Goal: Transaction & Acquisition: Purchase product/service

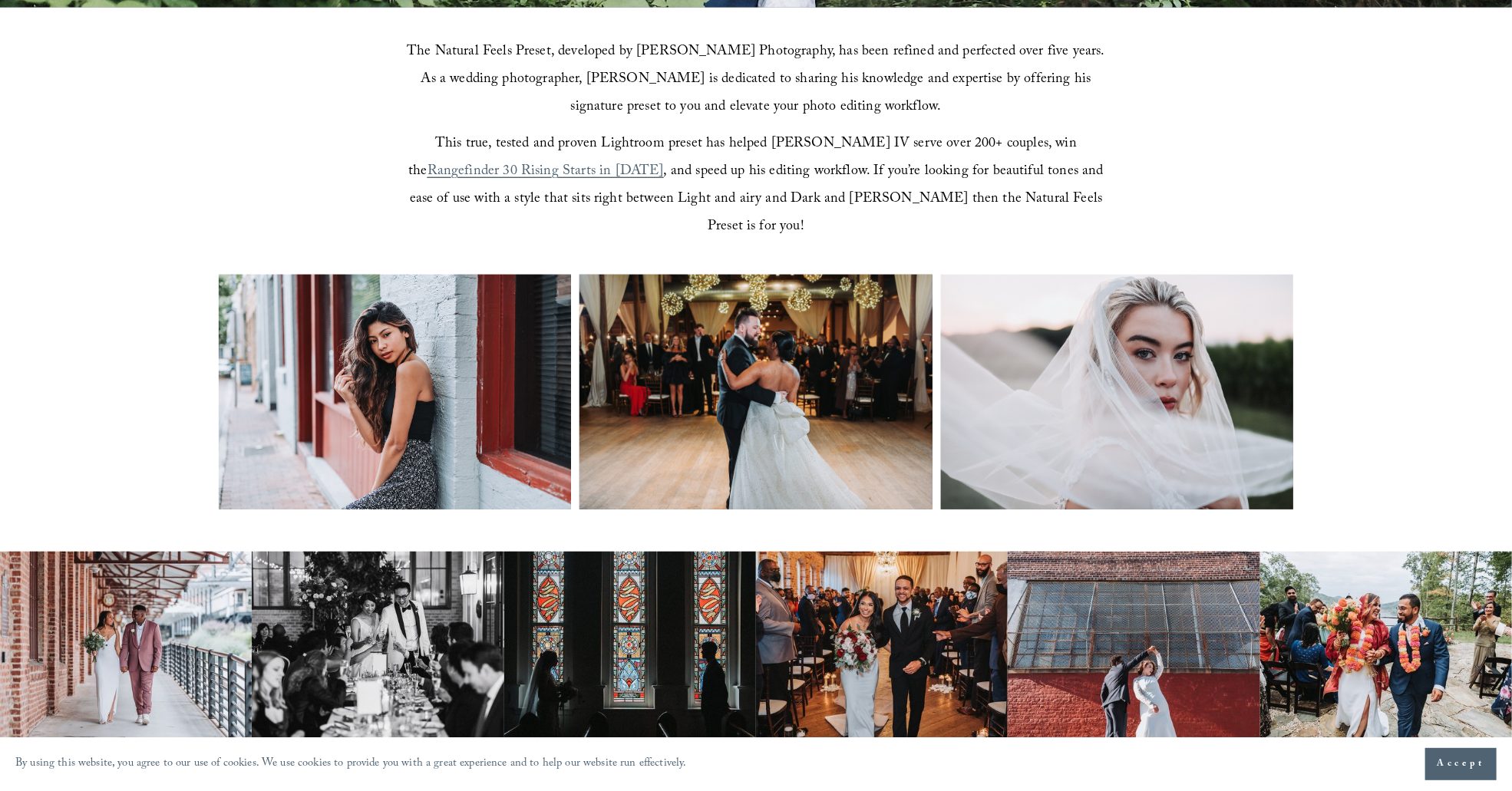
scroll to position [614, 0]
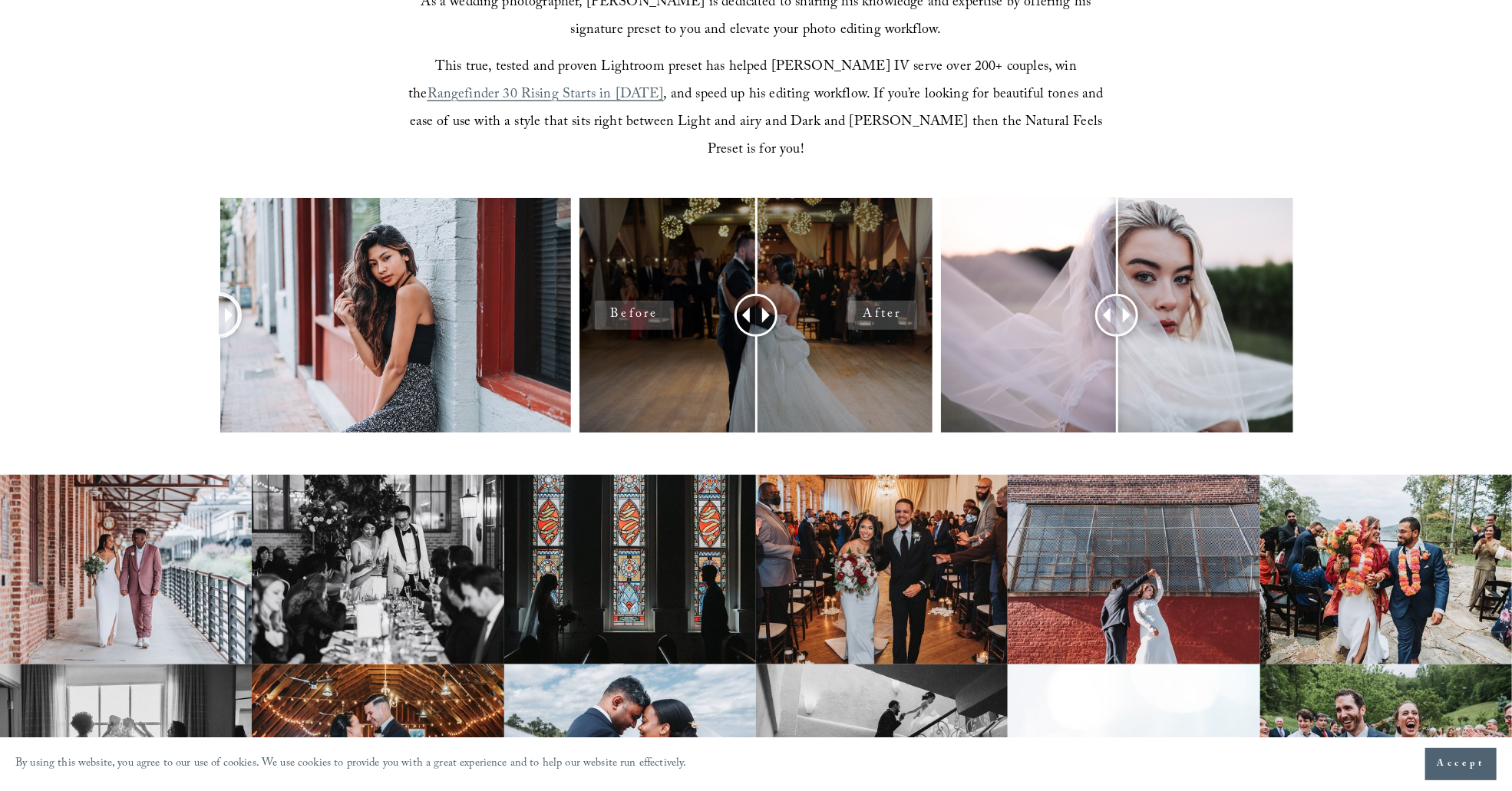
drag, startPoint x: 396, startPoint y: 279, endPoint x: 584, endPoint y: 306, distance: 189.9
click at [121, 352] on div at bounding box center [756, 336] width 1512 height 275
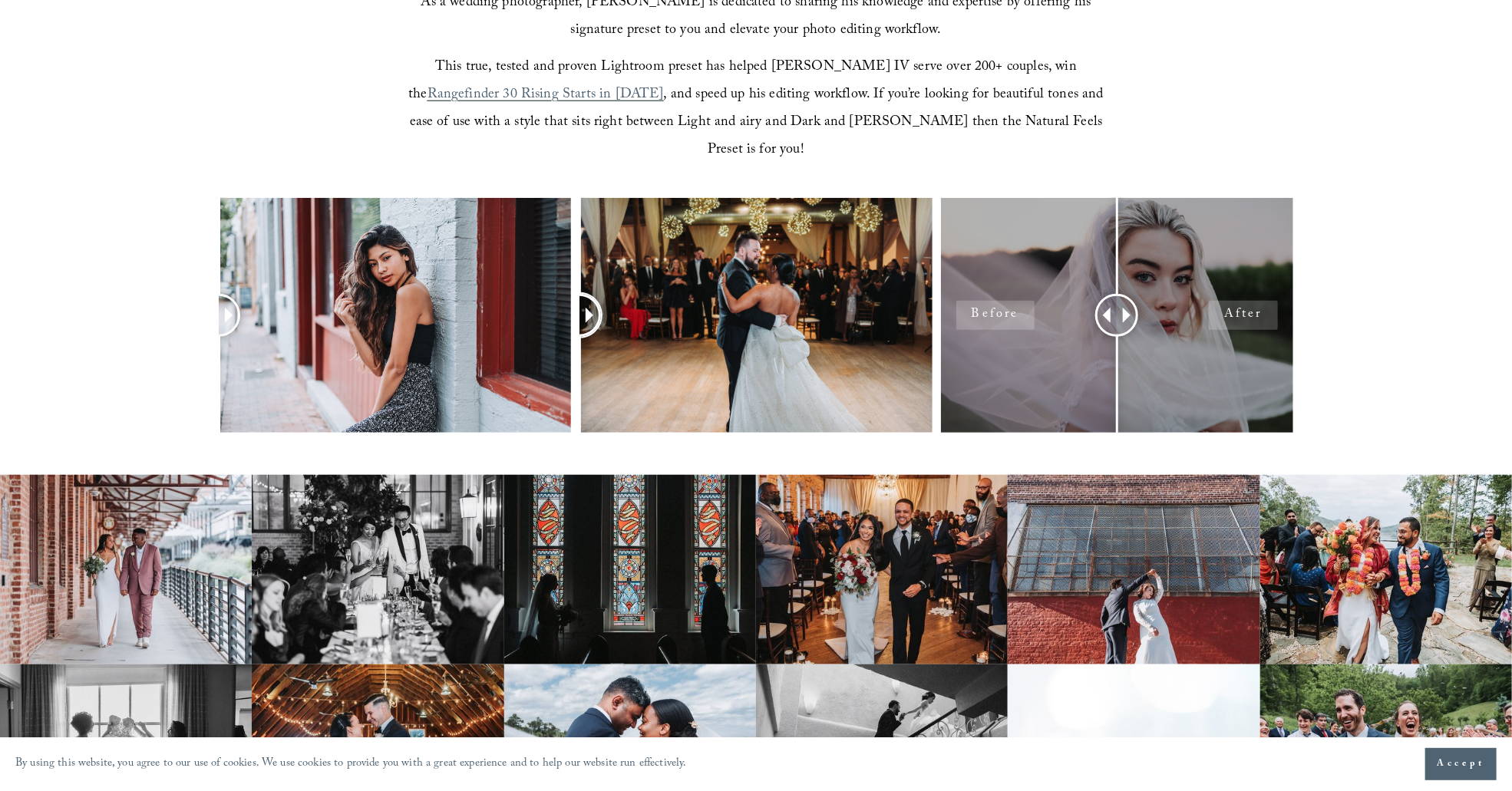
drag, startPoint x: 760, startPoint y: 279, endPoint x: 1010, endPoint y: 272, distance: 250.1
click at [532, 309] on div at bounding box center [756, 336] width 1512 height 275
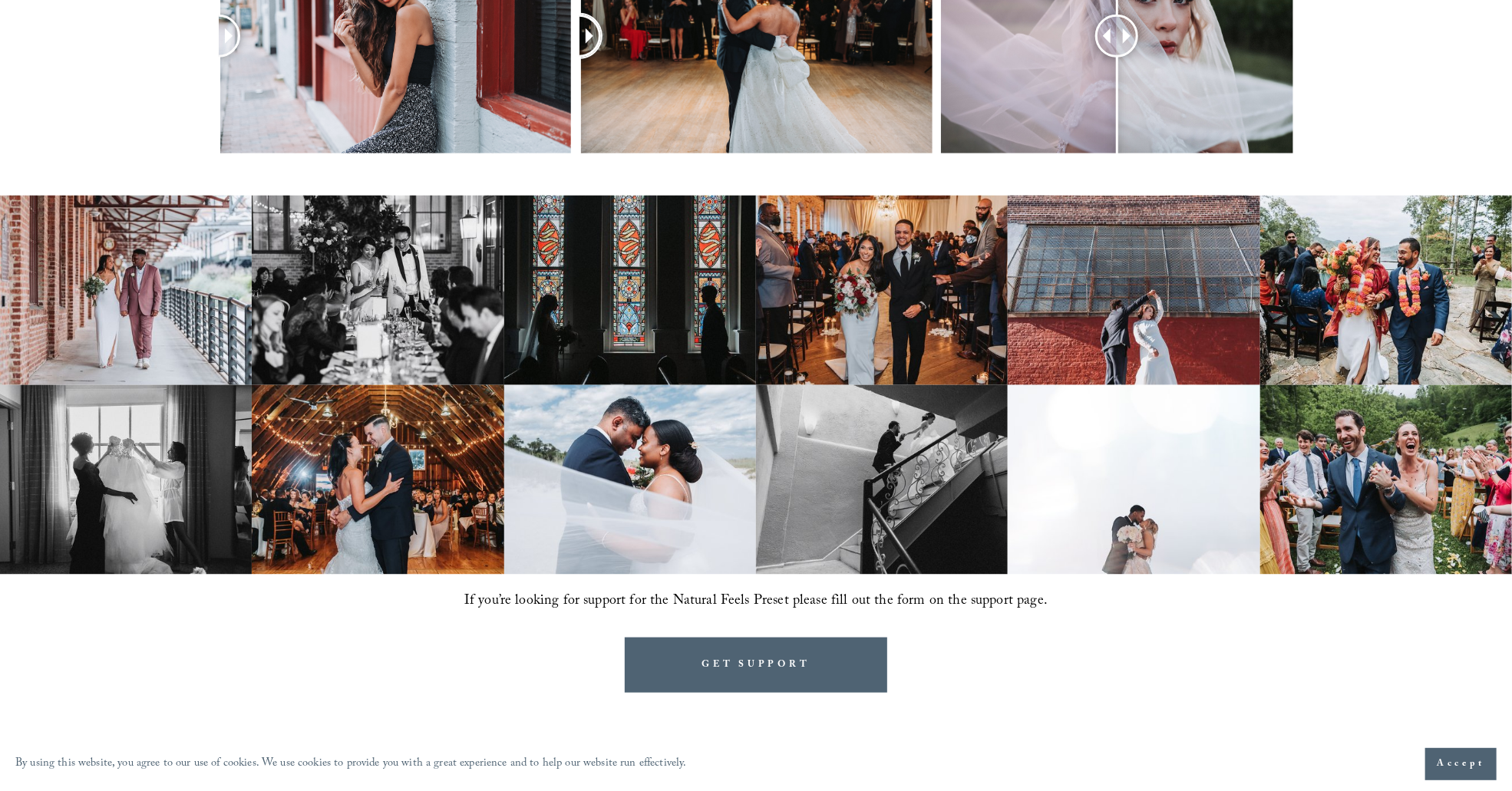
scroll to position [921, 0]
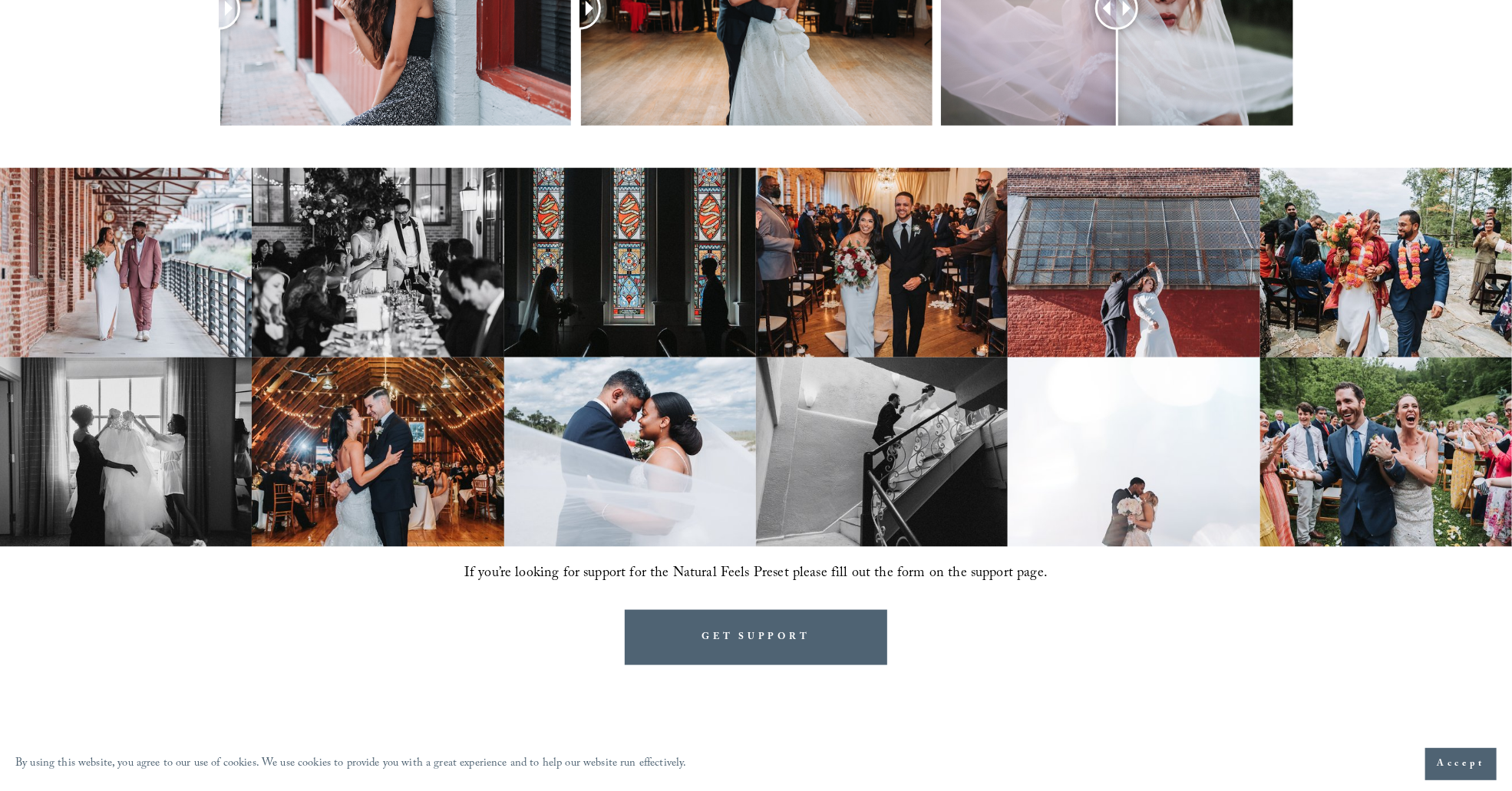
click at [816, 737] on link "Lightroom" at bounding box center [814, 749] width 54 height 24
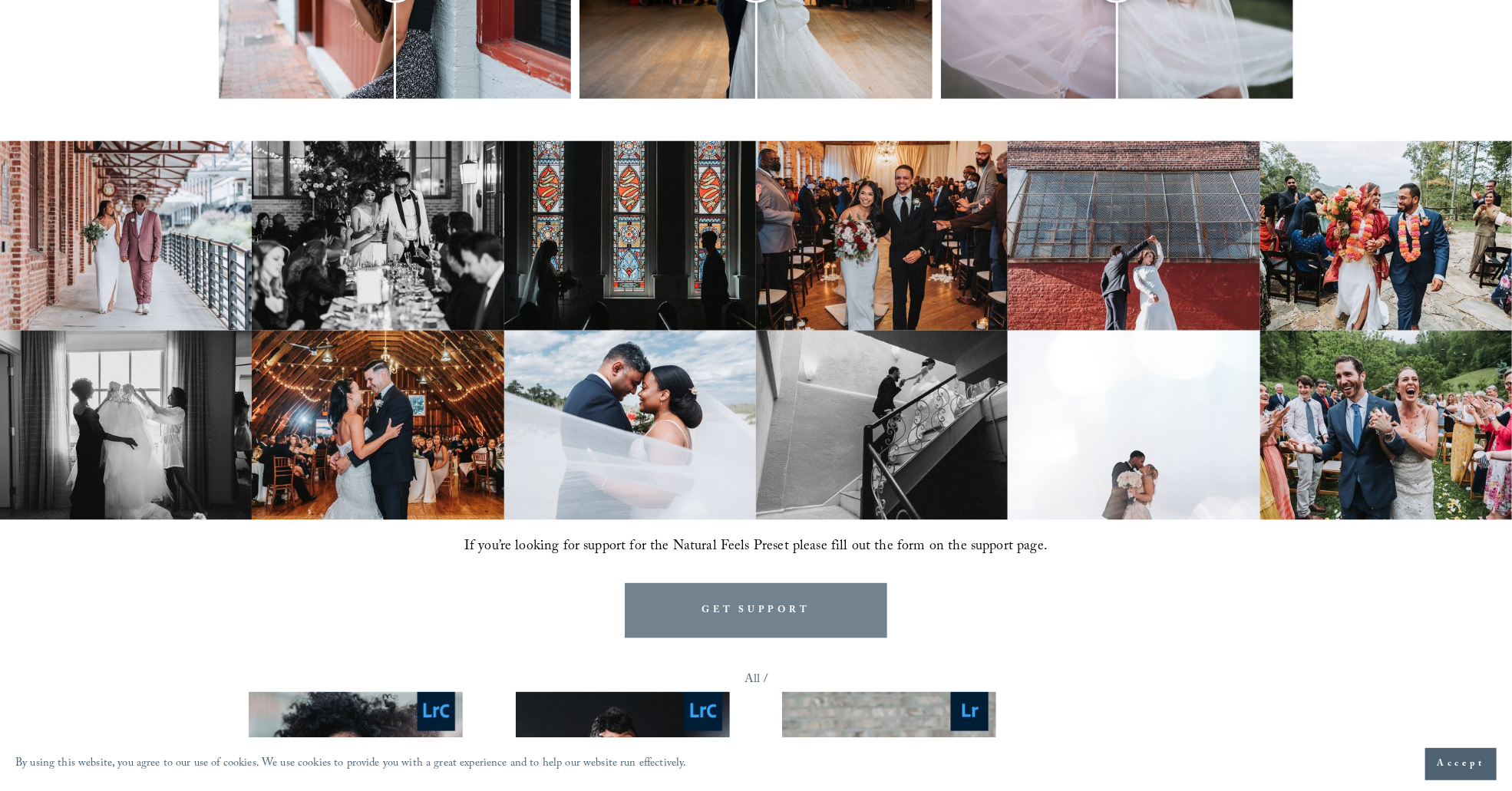
scroll to position [921, 0]
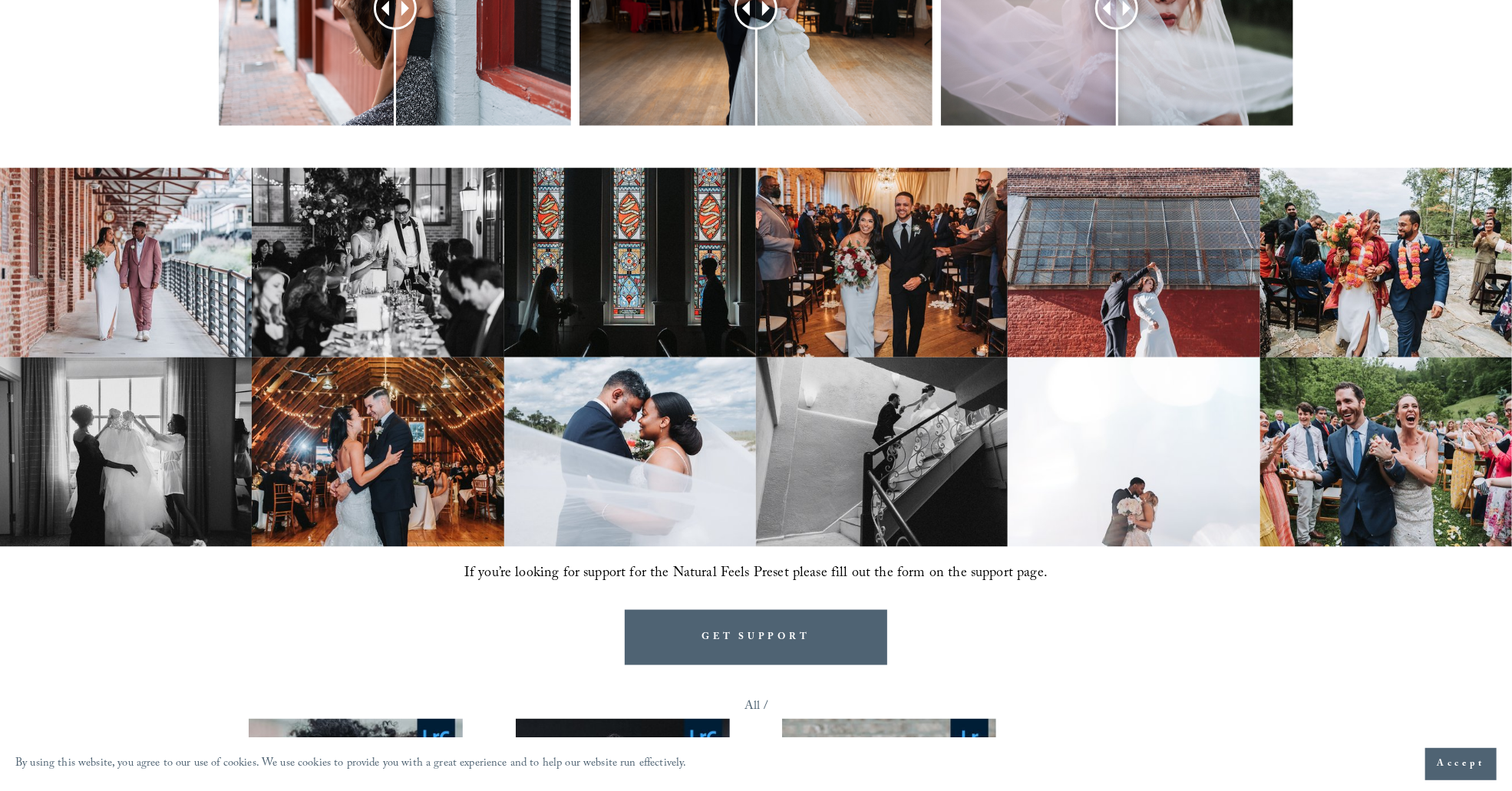
click at [1431, 424] on img at bounding box center [1386, 452] width 252 height 190
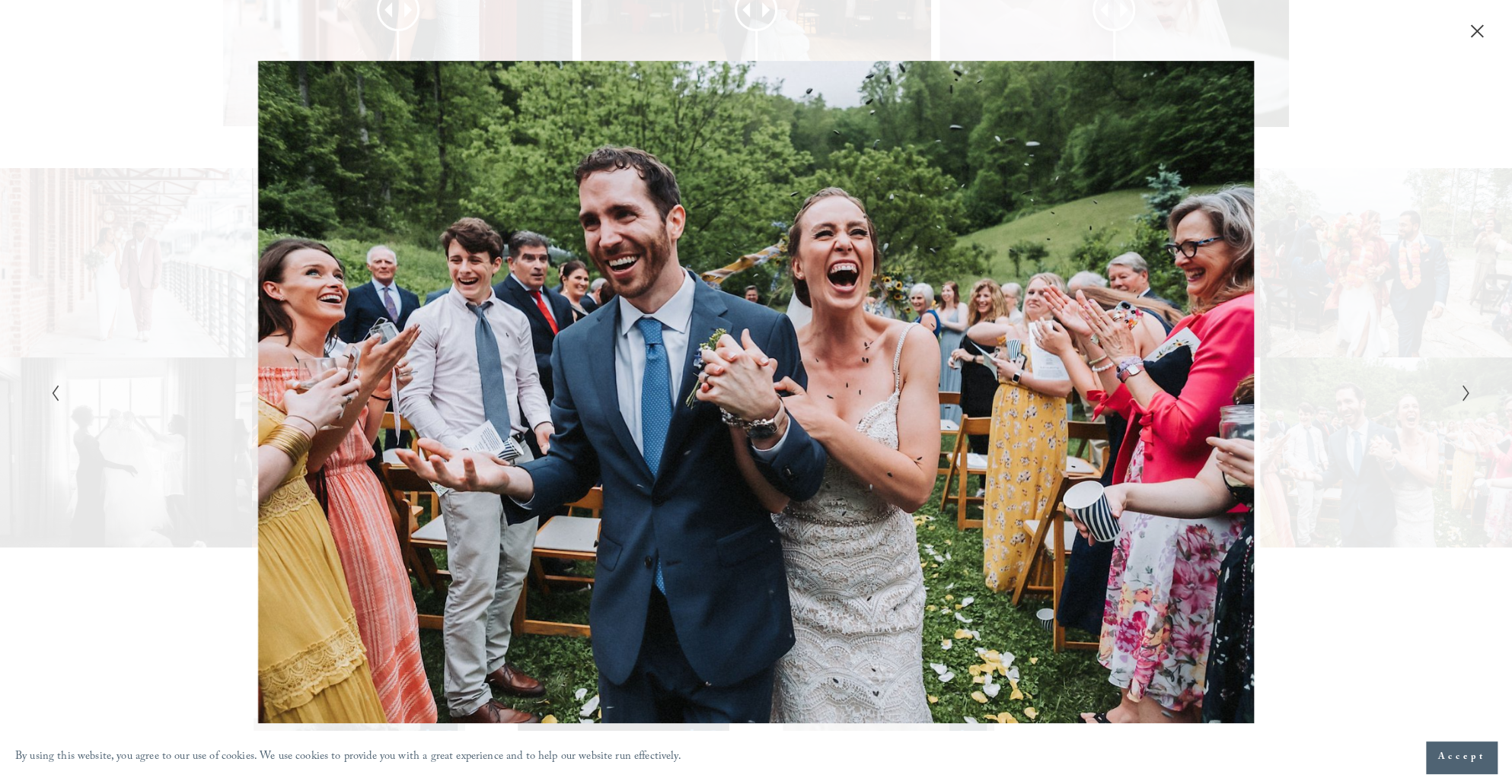
click at [1412, 348] on div "Gallery" at bounding box center [1111, 392] width 710 height 664
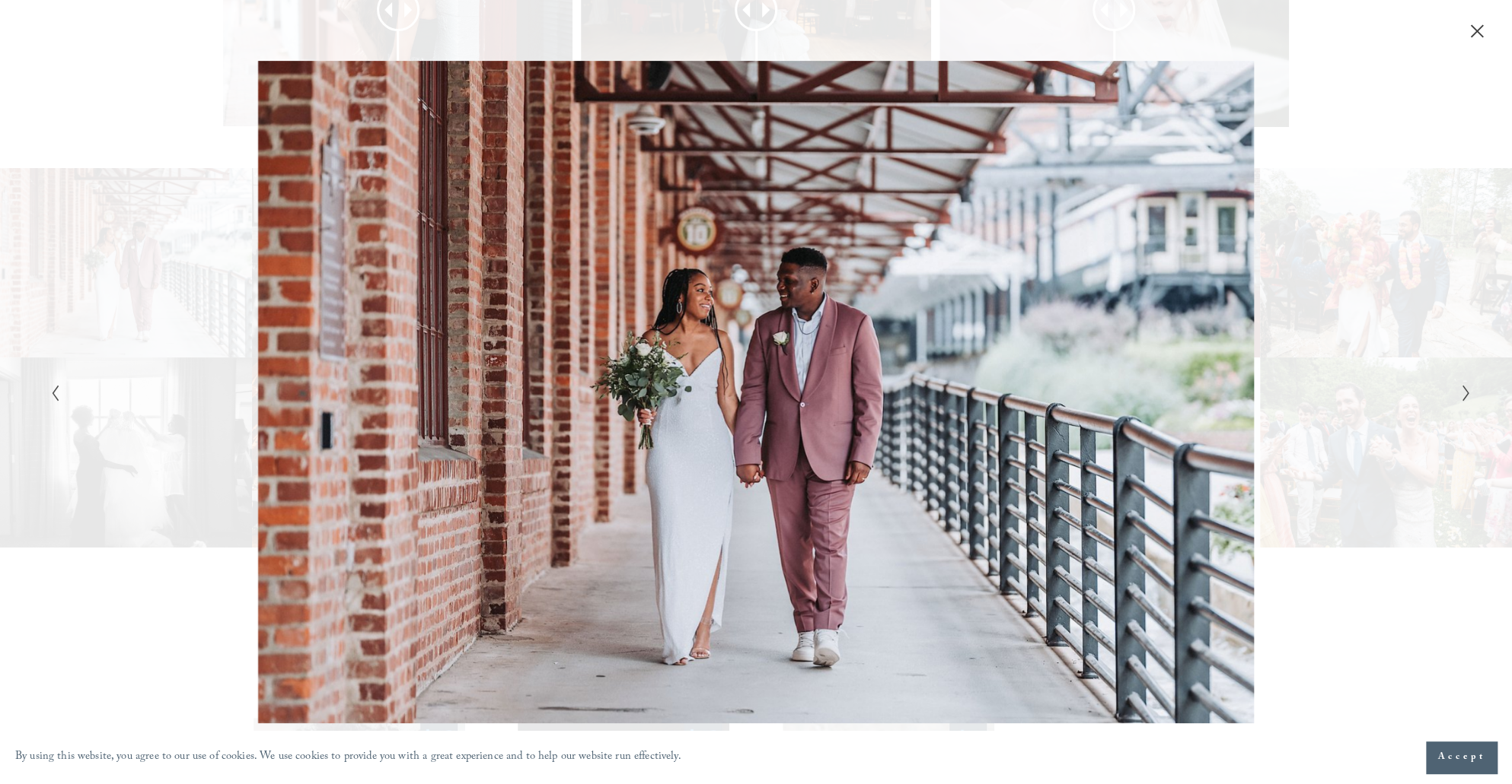
click at [1473, 33] on icon "Close" at bounding box center [1477, 31] width 13 height 13
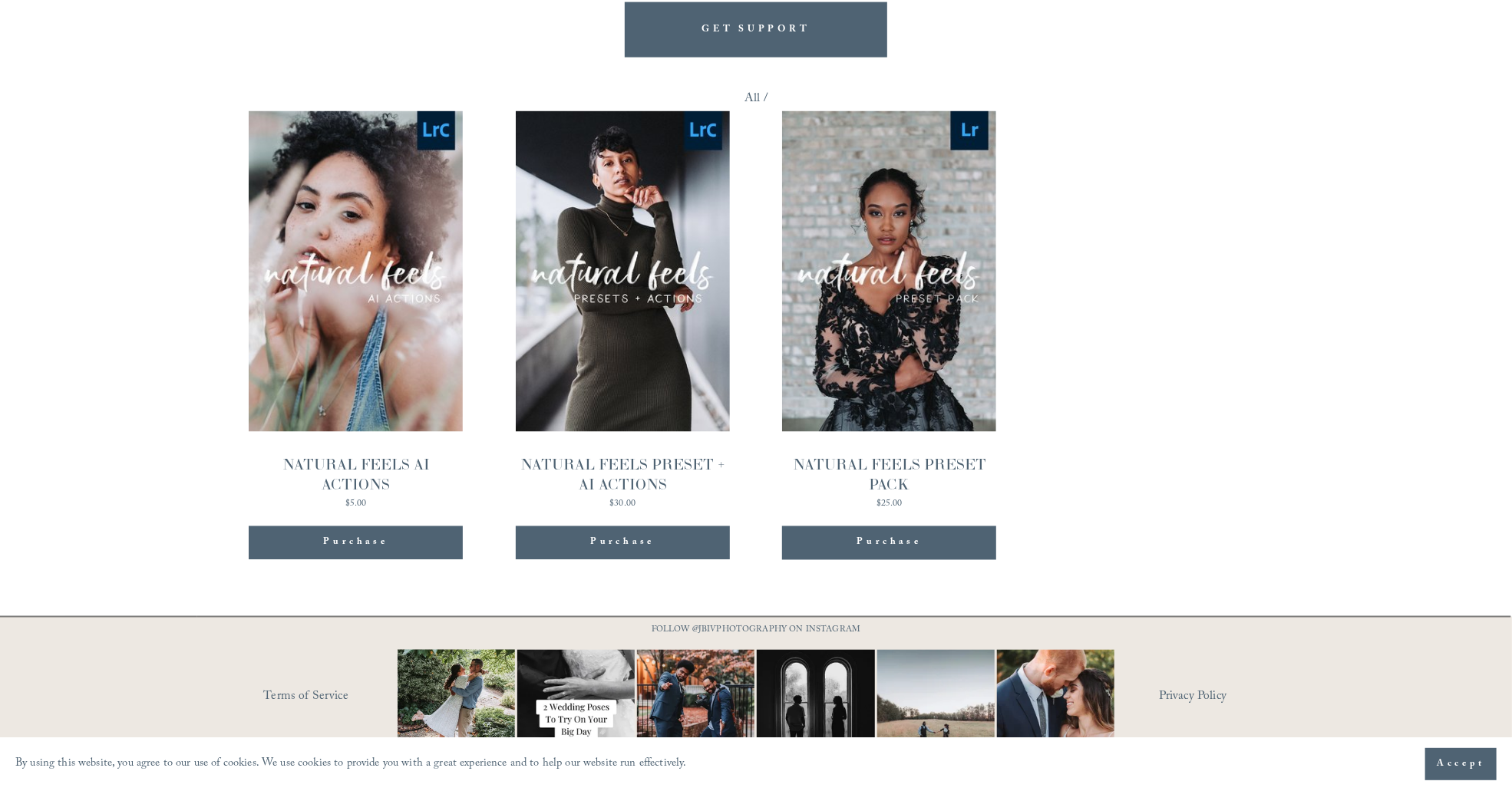
scroll to position [1538, 0]
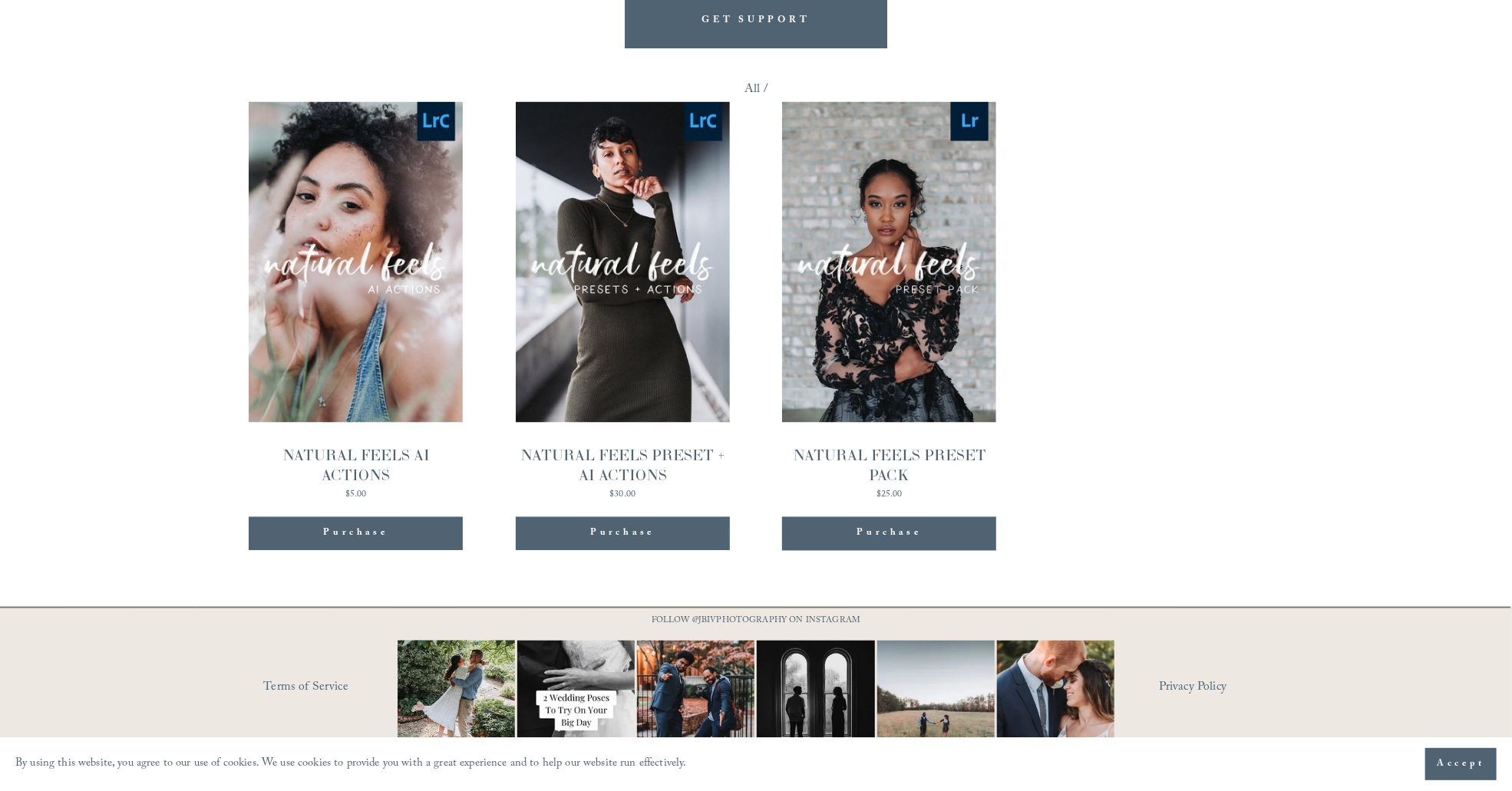
click at [353, 527] on div "Purchase" at bounding box center [355, 534] width 64 height 15
